Goal: Find contact information: Find contact information

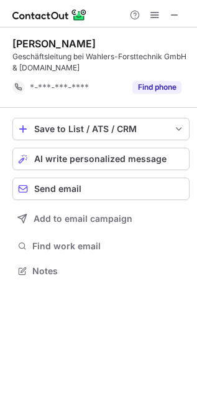
scroll to position [262, 197]
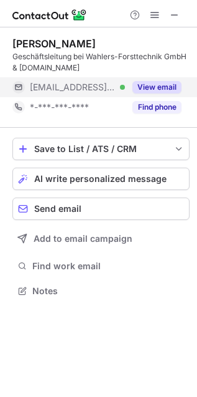
scroll to position [282, 197]
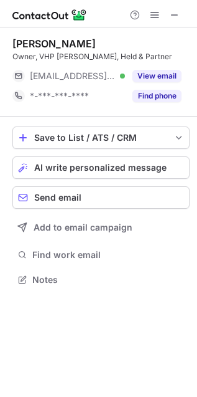
scroll to position [6, 6]
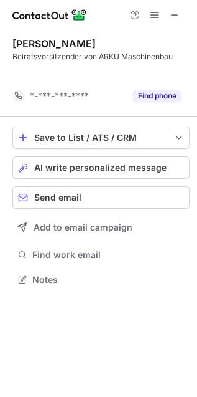
scroll to position [250, 197]
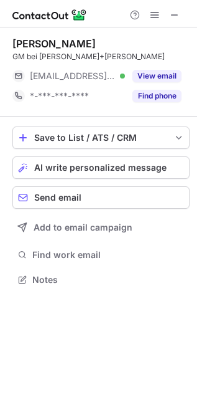
scroll to position [270, 197]
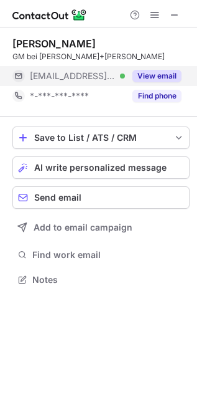
click at [169, 78] on button "View email" at bounding box center [157, 76] width 49 height 12
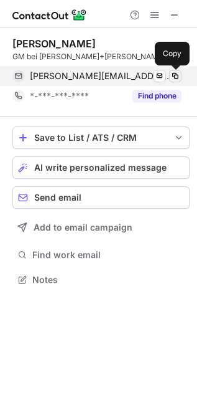
click at [180, 75] on span at bounding box center [176, 76] width 10 height 10
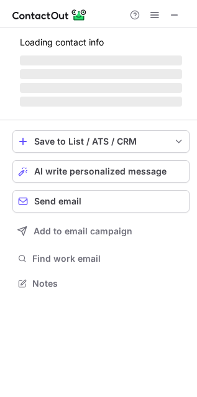
scroll to position [6, 6]
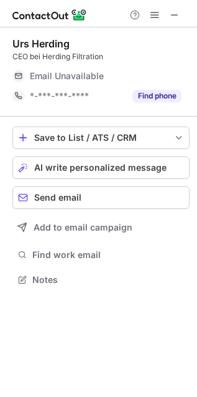
scroll to position [6, 6]
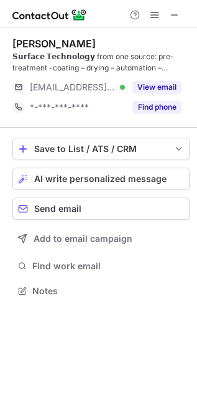
scroll to position [282, 197]
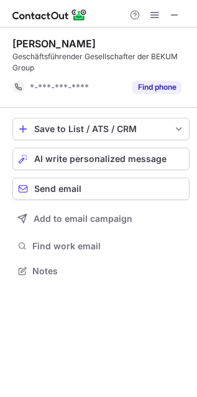
scroll to position [262, 197]
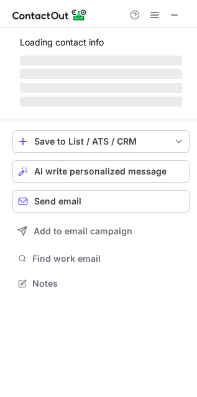
scroll to position [282, 197]
